Goal: Check status: Check status

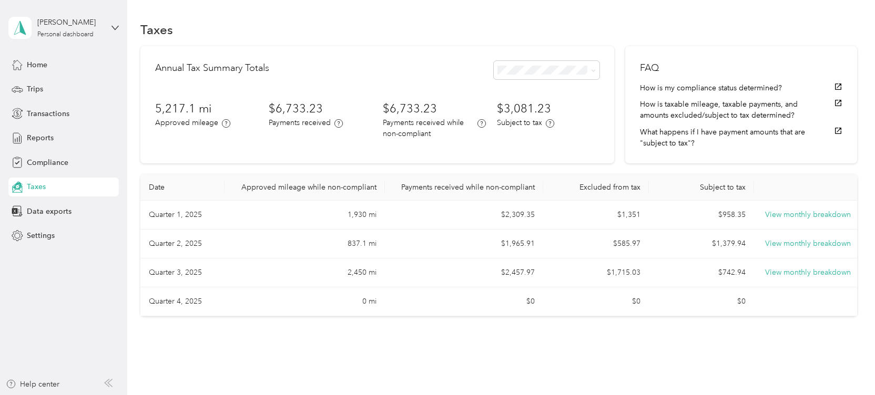
scroll to position [28, 0]
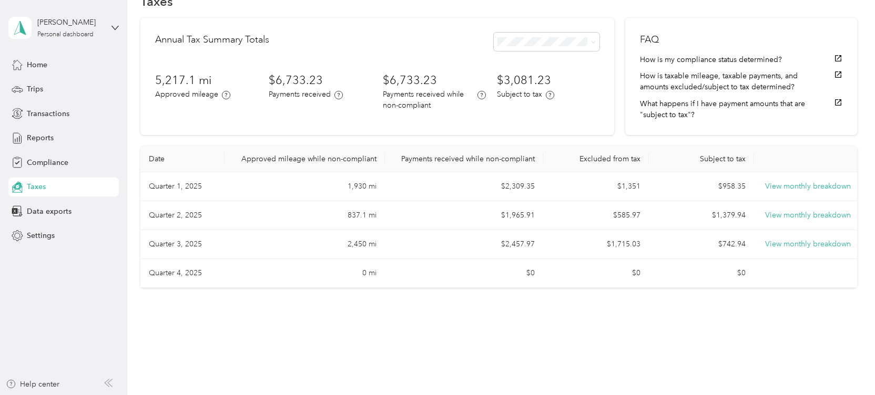
click at [180, 218] on td "Quarter 2, 2025" at bounding box center [182, 215] width 84 height 29
click at [785, 213] on button "View monthly breakdown" at bounding box center [808, 216] width 86 height 12
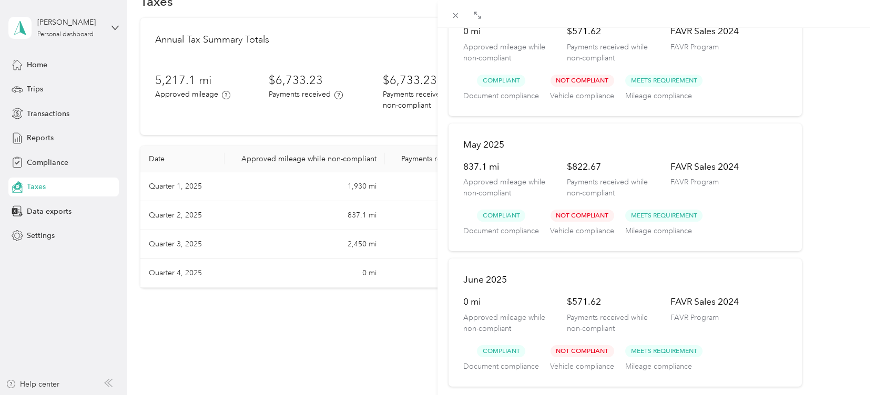
scroll to position [0, 0]
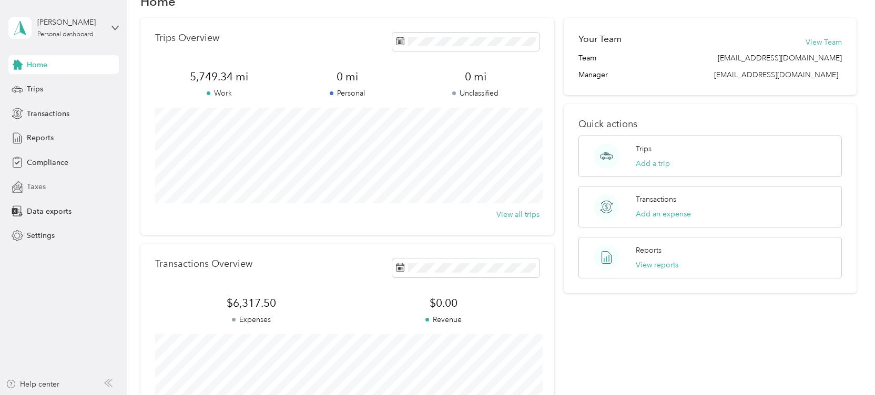
click at [32, 187] on span "Taxes" at bounding box center [36, 186] width 19 height 11
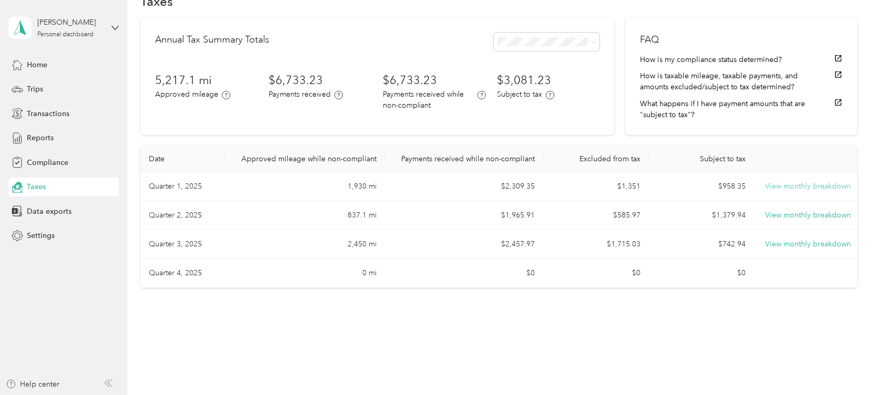
click at [808, 190] on button "View monthly breakdown" at bounding box center [808, 187] width 86 height 12
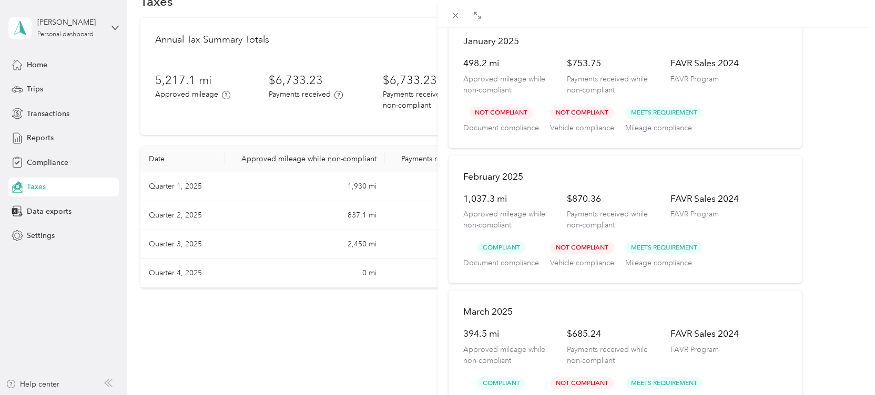
scroll to position [80, 0]
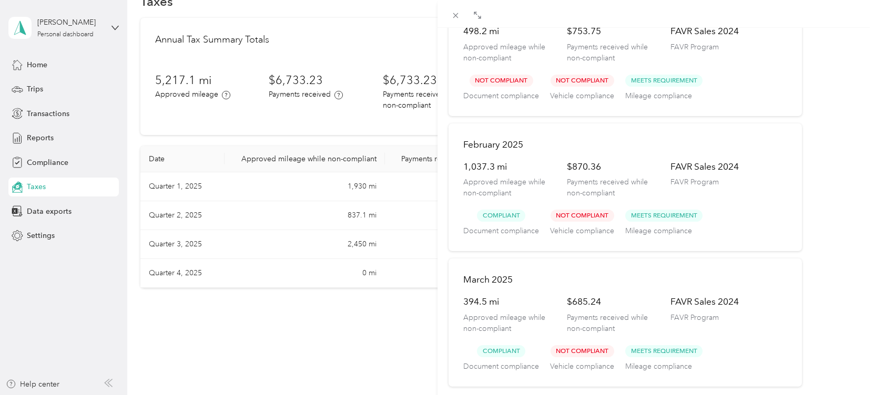
click at [161, 214] on div "Quarter 1, 2025 [DATE] 498.2 mi Approved mileage while non-compliant $753.75 Pa…" at bounding box center [437, 197] width 875 height 395
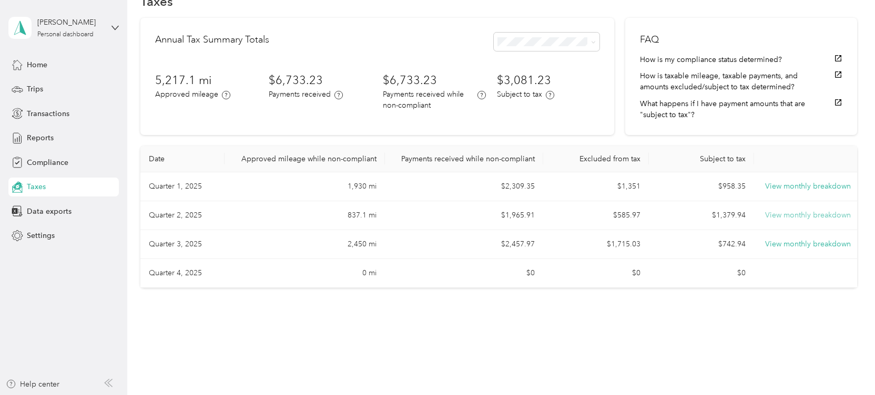
click at [811, 217] on button "View monthly breakdown" at bounding box center [808, 216] width 86 height 12
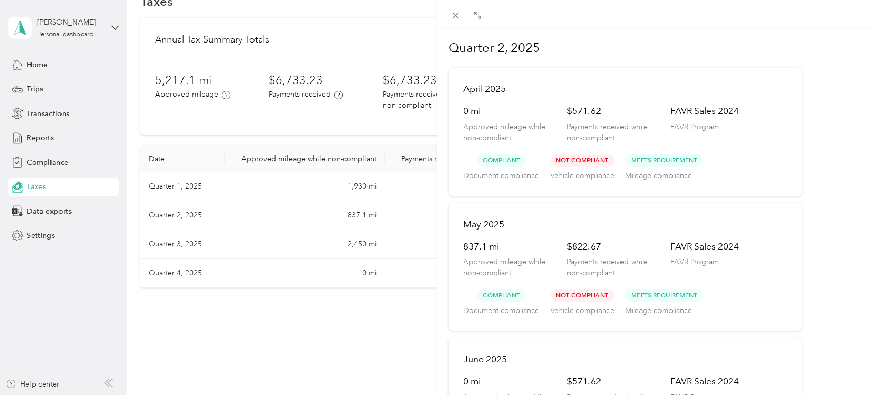
click at [44, 139] on div "Quarter 2, 2025 [DATE] 0 mi Approved mileage while non-compliant $571.62 Paymen…" at bounding box center [437, 197] width 875 height 395
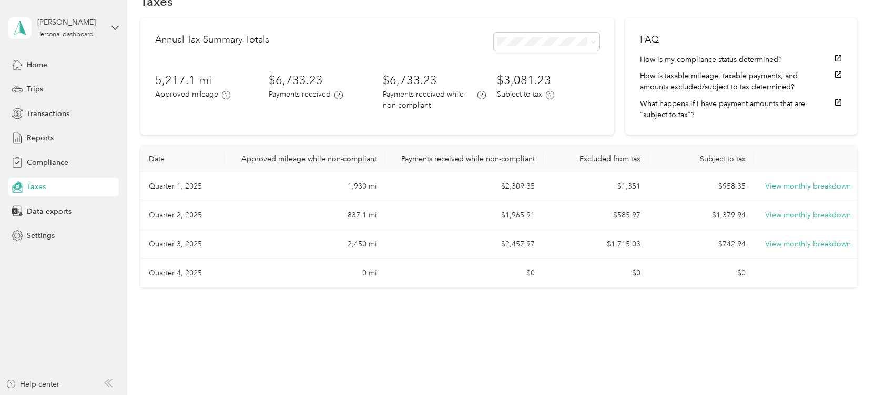
click at [44, 139] on span "Reports" at bounding box center [40, 137] width 27 height 11
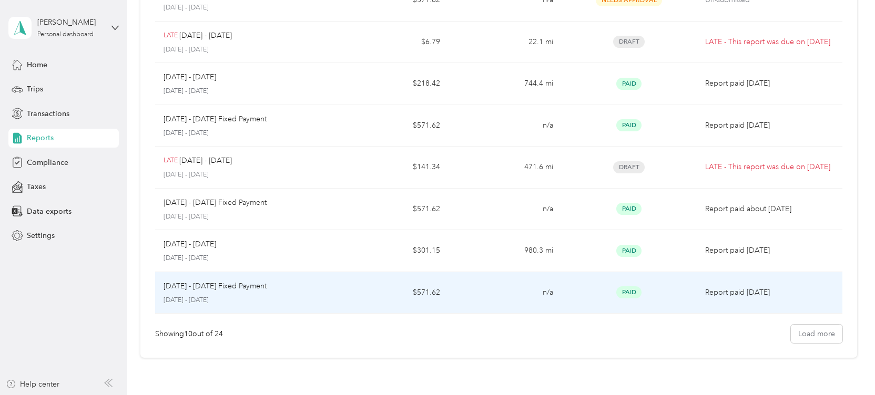
scroll to position [236, 0]
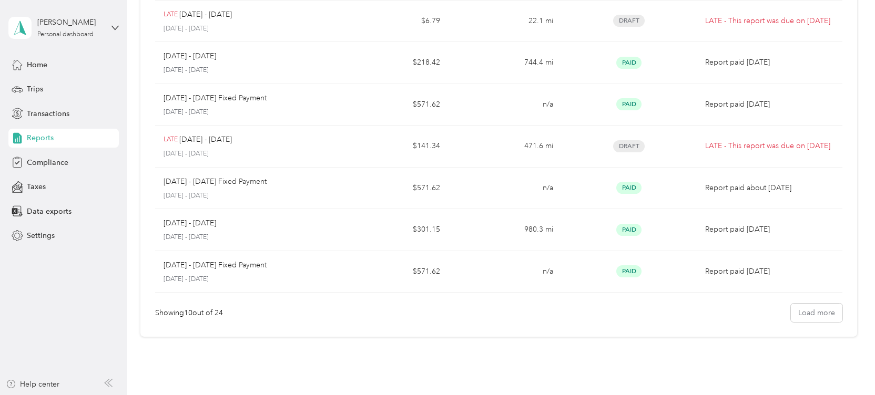
click at [813, 321] on div "Report name Report total Net Mileage Report status Description [DATE] - [DATE] …" at bounding box center [498, 73] width 717 height 527
click at [812, 313] on button "Load more" at bounding box center [817, 313] width 52 height 18
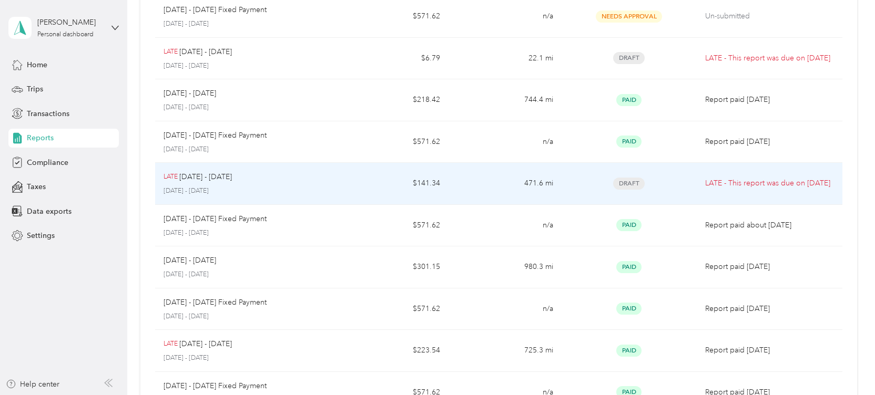
scroll to position [260, 0]
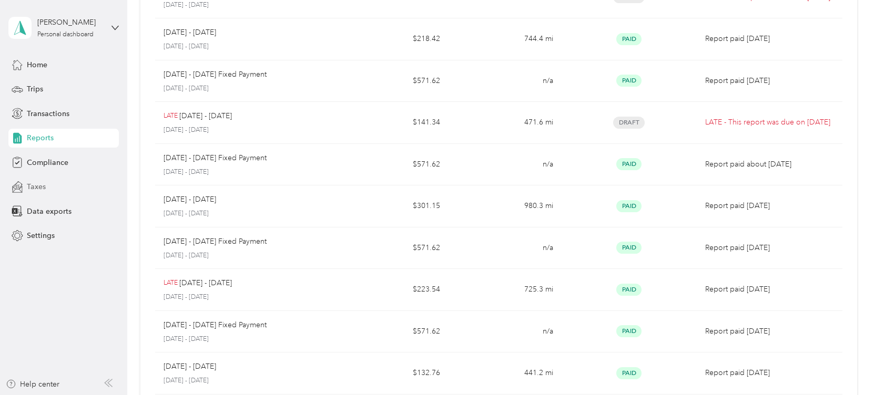
click at [33, 190] on span "Taxes" at bounding box center [36, 186] width 19 height 11
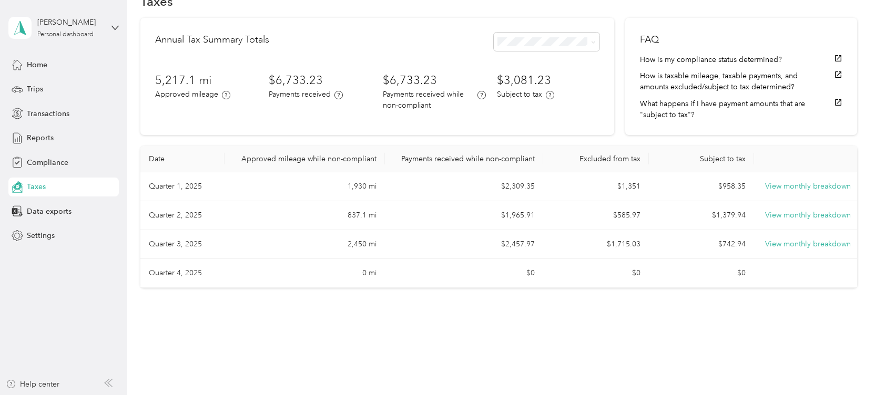
click at [199, 244] on td "Quarter 3, 2025" at bounding box center [182, 244] width 84 height 29
click at [182, 242] on td "Quarter 3, 2025" at bounding box center [182, 244] width 84 height 29
click at [776, 242] on button "View monthly breakdown" at bounding box center [808, 245] width 86 height 12
